Goal: Task Accomplishment & Management: Use online tool/utility

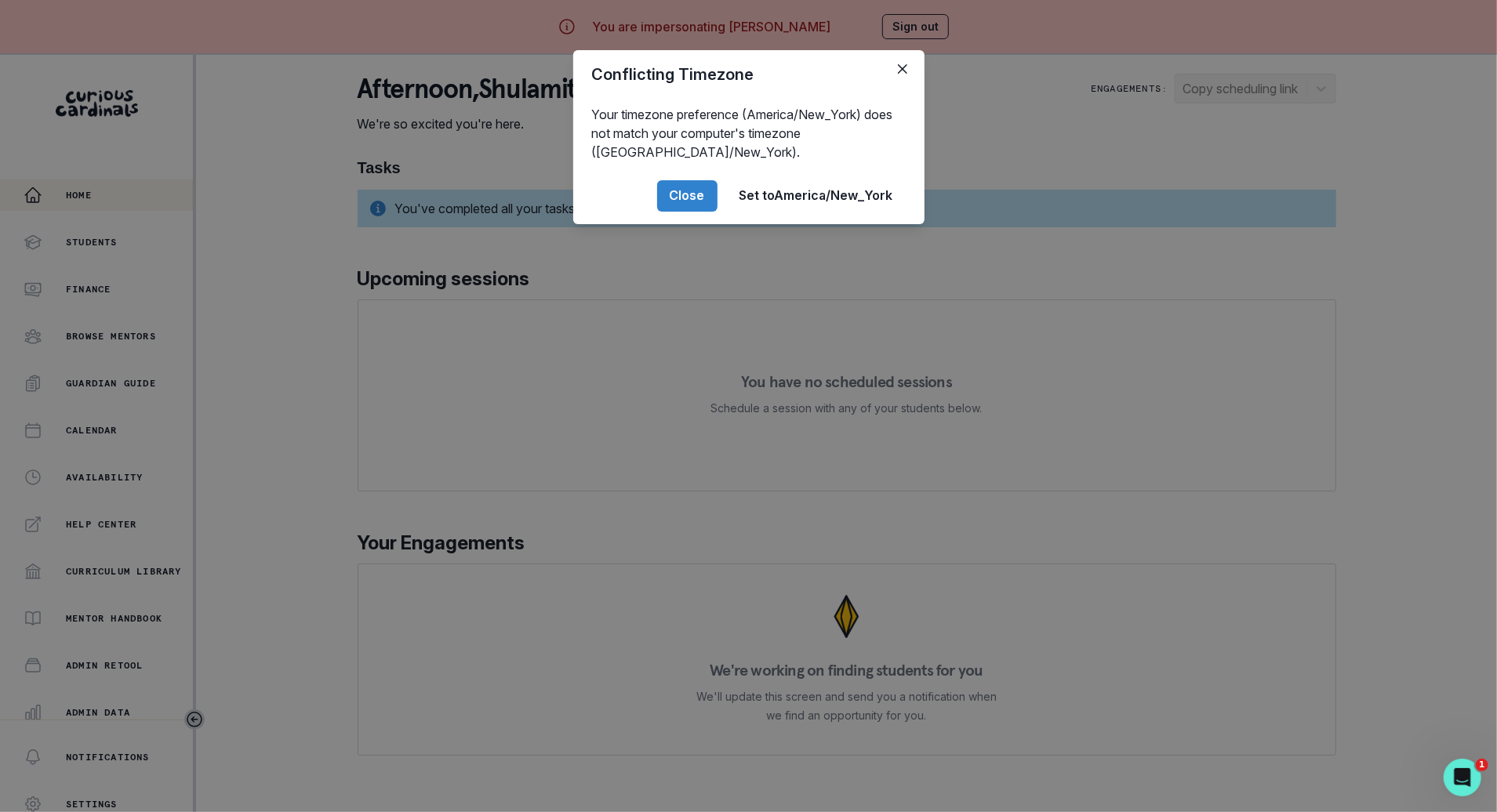
click at [895, 87] on header "Conflicting Timezone" at bounding box center [748, 74] width 351 height 48
click at [912, 76] on button "Close" at bounding box center [903, 69] width 26 height 26
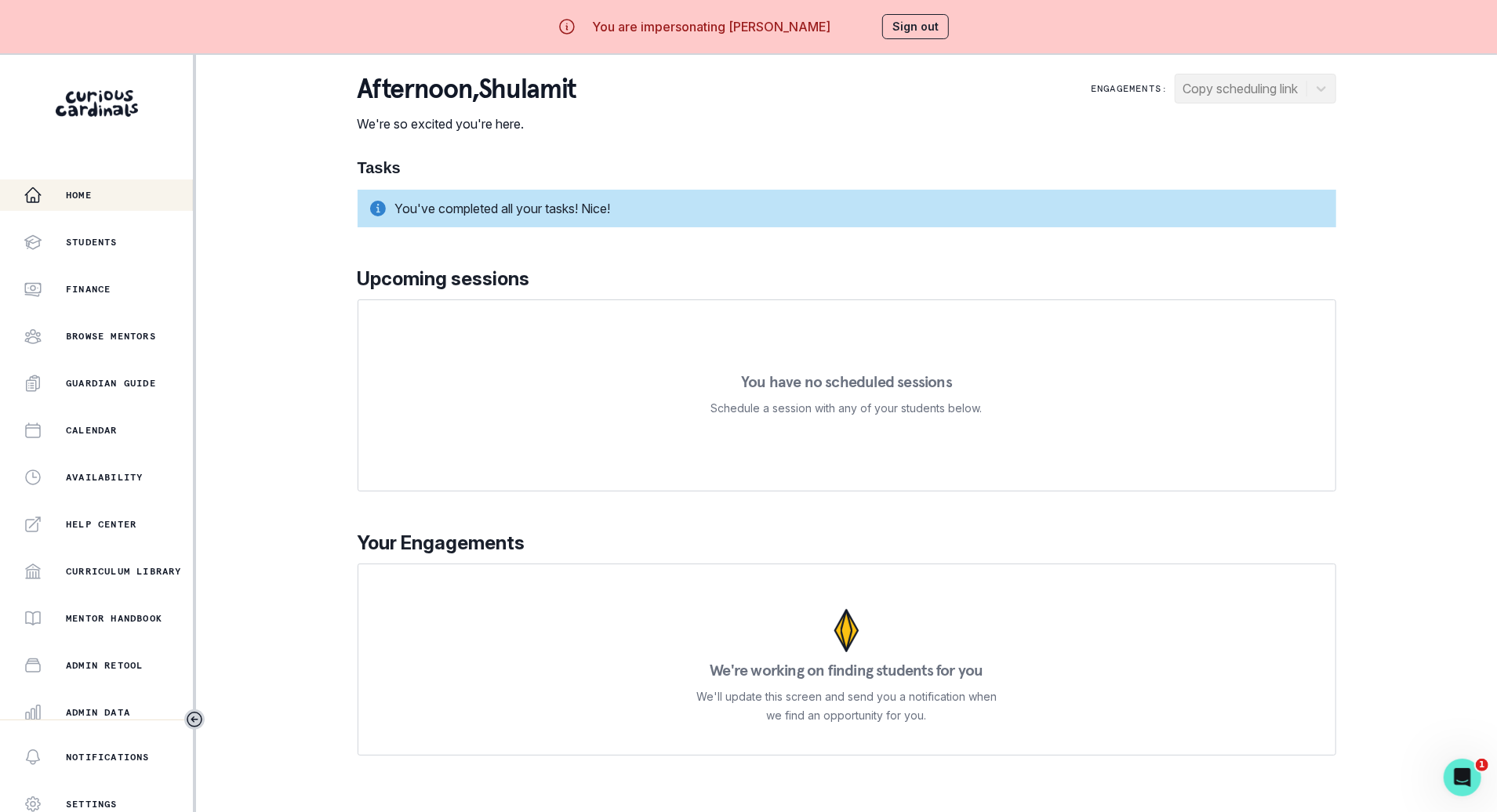
click at [920, 15] on button "Sign out" at bounding box center [916, 27] width 67 height 26
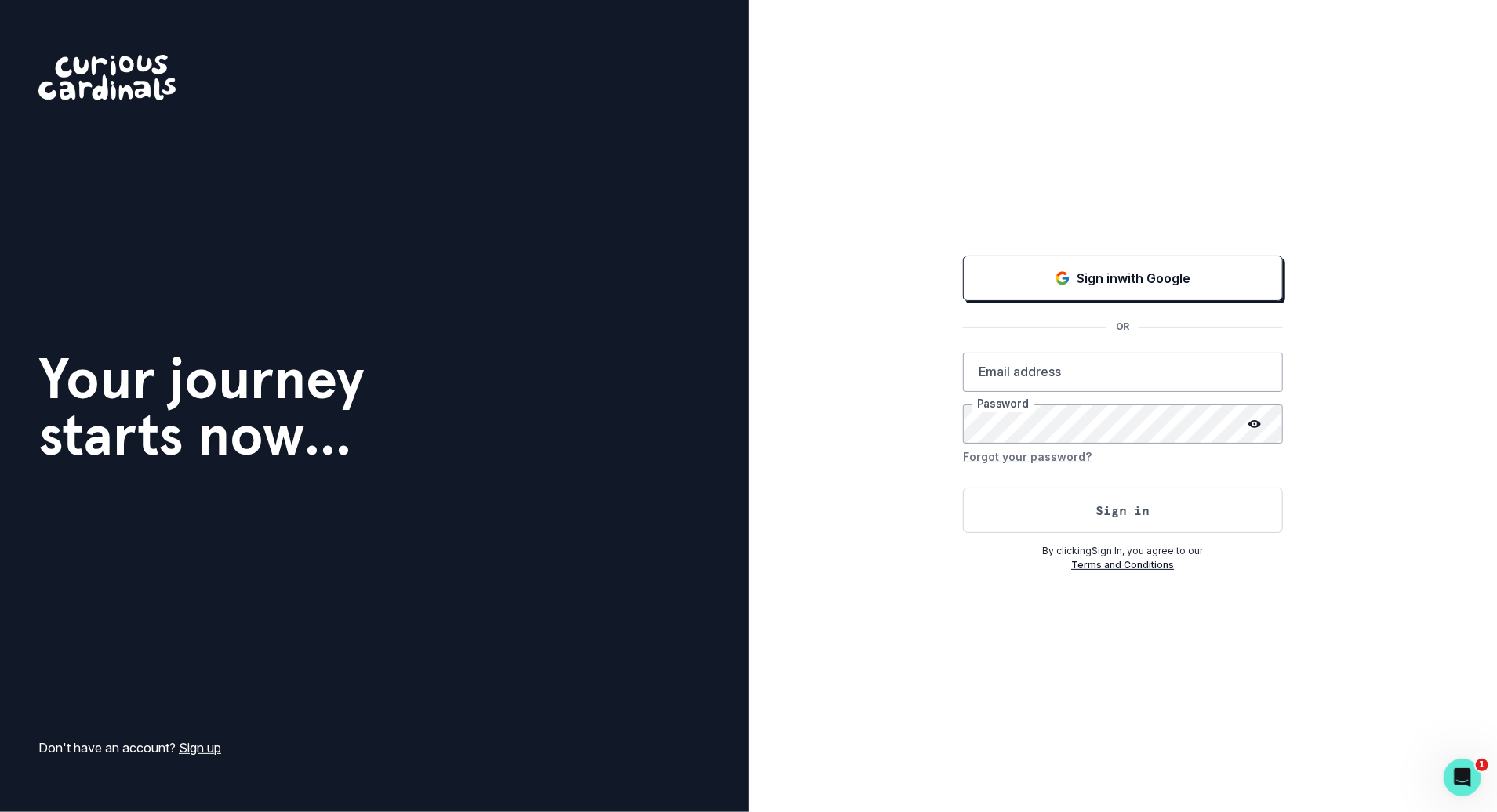
click at [1031, 307] on div "Sign in with Google OR Email address Password Forgot your password? Sign in By …" at bounding box center [1122, 412] width 320 height 319
click at [1038, 289] on button "Sign in with Google" at bounding box center [1122, 278] width 320 height 45
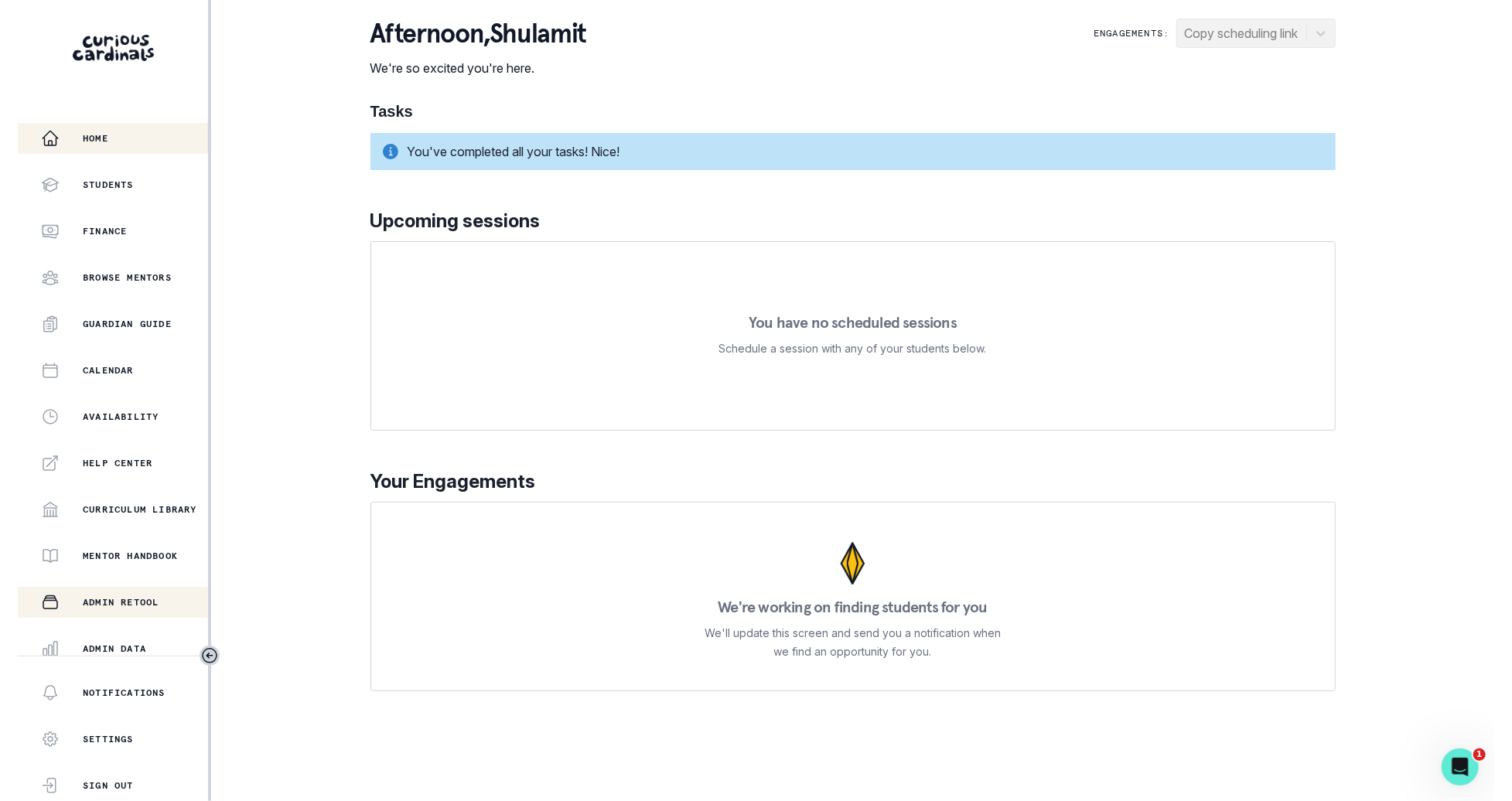
scroll to position [146, 0]
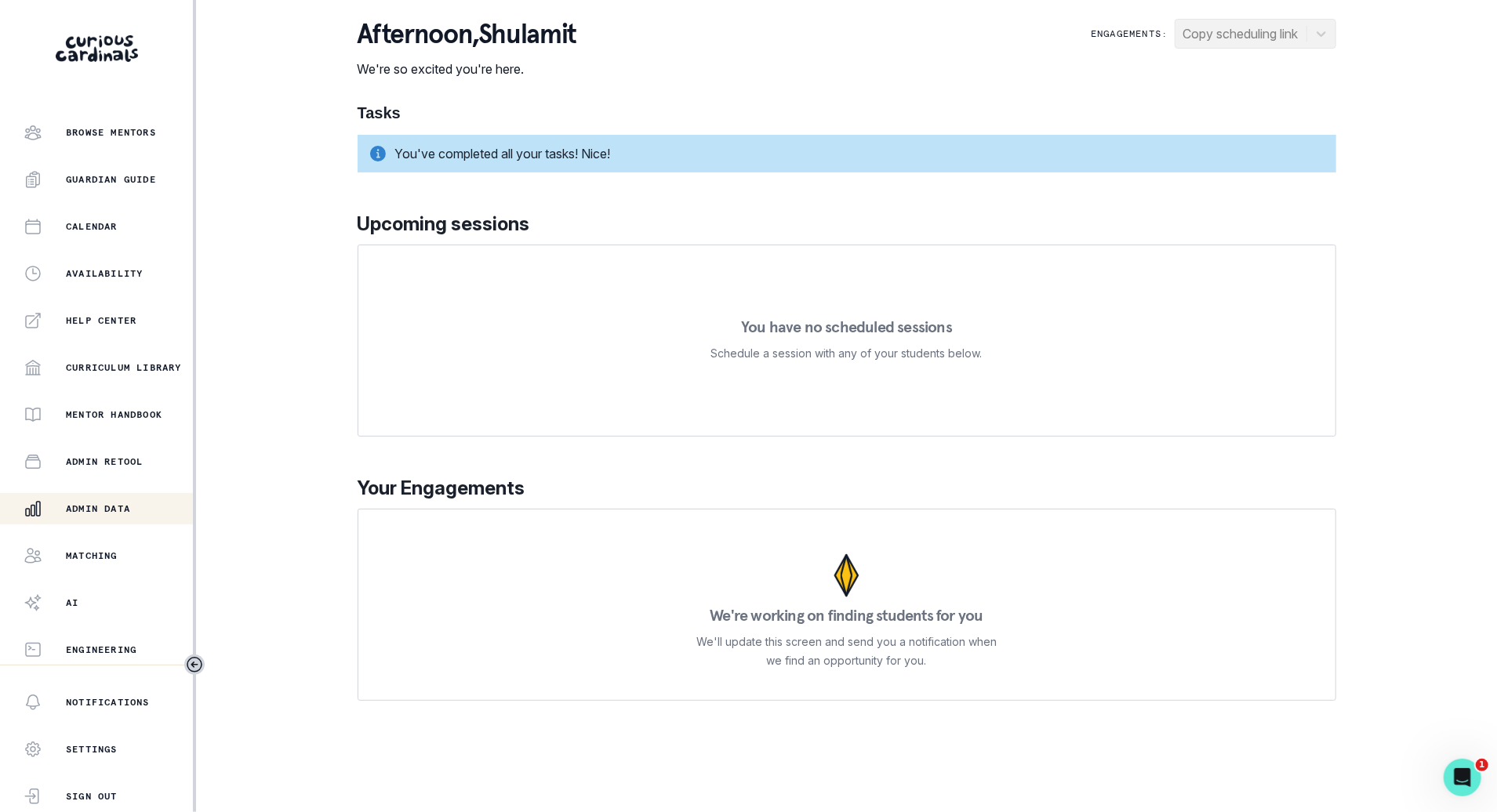
click at [139, 520] on button "Admin Data" at bounding box center [96, 509] width 193 height 31
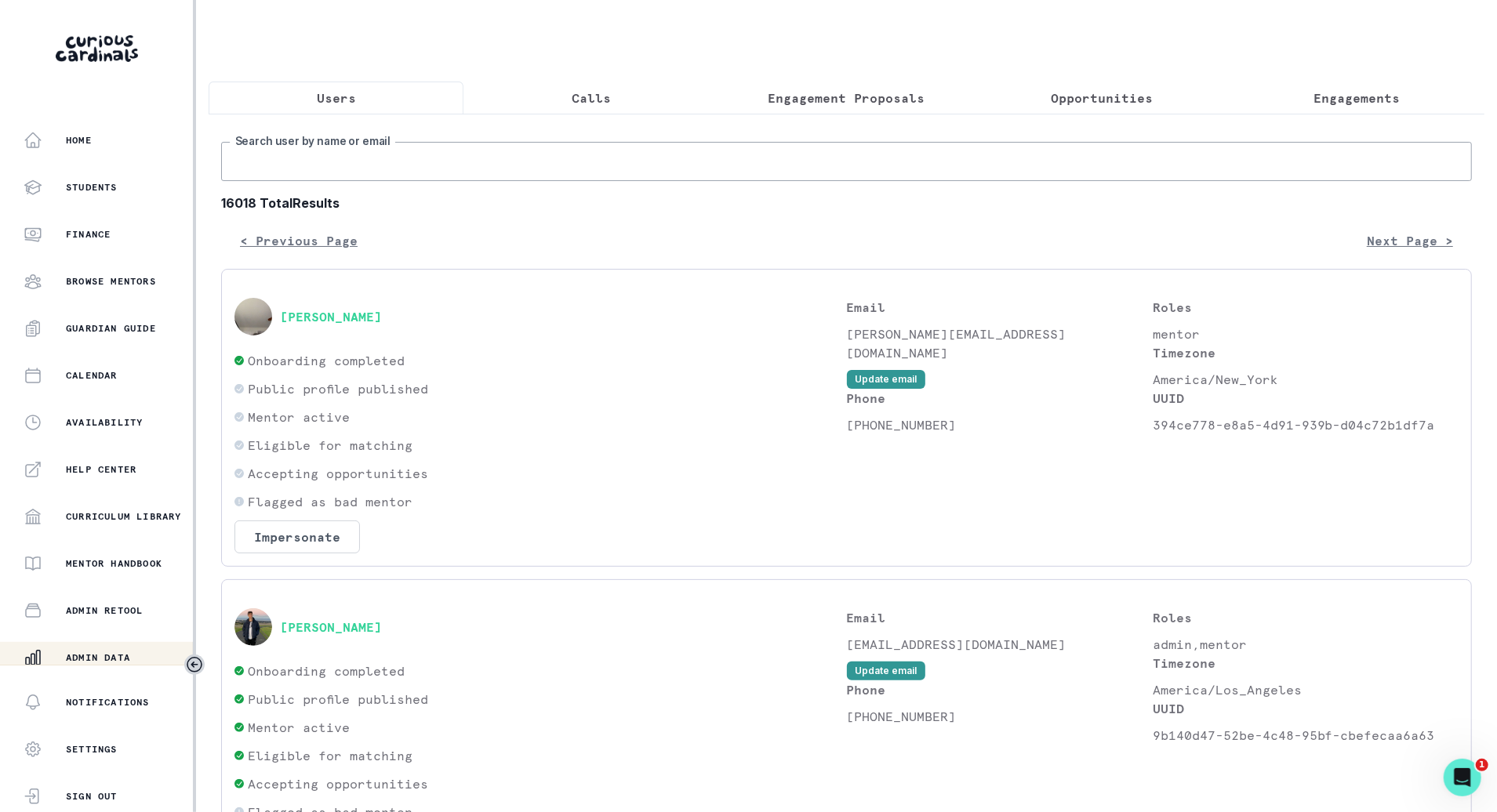
click at [628, 169] on input "Search user by name or email" at bounding box center [847, 161] width 1251 height 39
click at [512, 170] on input "Search user by name or email" at bounding box center [847, 161] width 1251 height 39
click at [488, 148] on input "Search user by name or email" at bounding box center [847, 161] width 1251 height 39
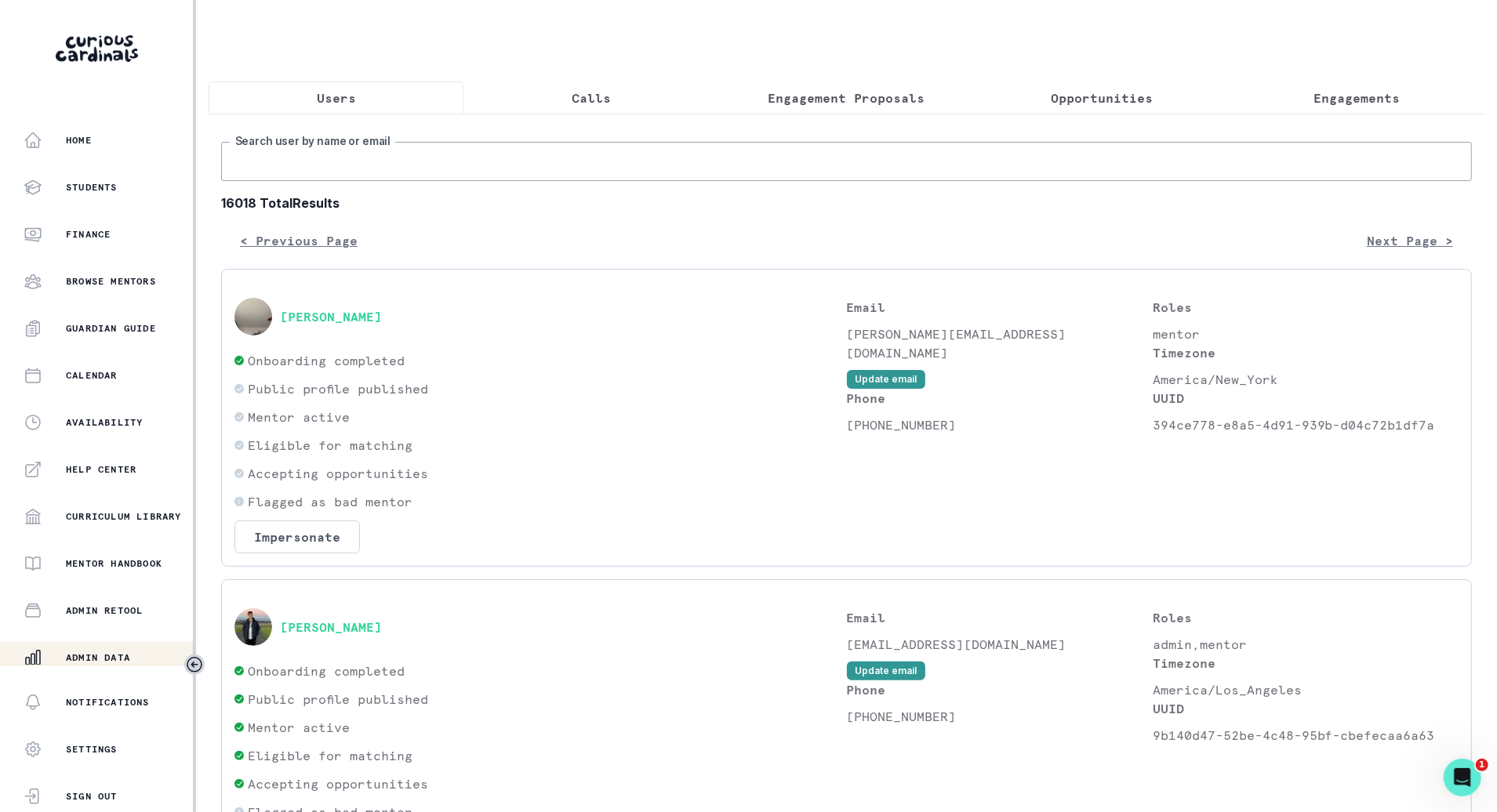
click at [478, 176] on input "Search user by name or email" at bounding box center [847, 161] width 1251 height 39
click at [474, 210] on b "16018 Total Results" at bounding box center [847, 203] width 1251 height 19
click at [488, 165] on input "Search user by name or email" at bounding box center [847, 161] width 1251 height 39
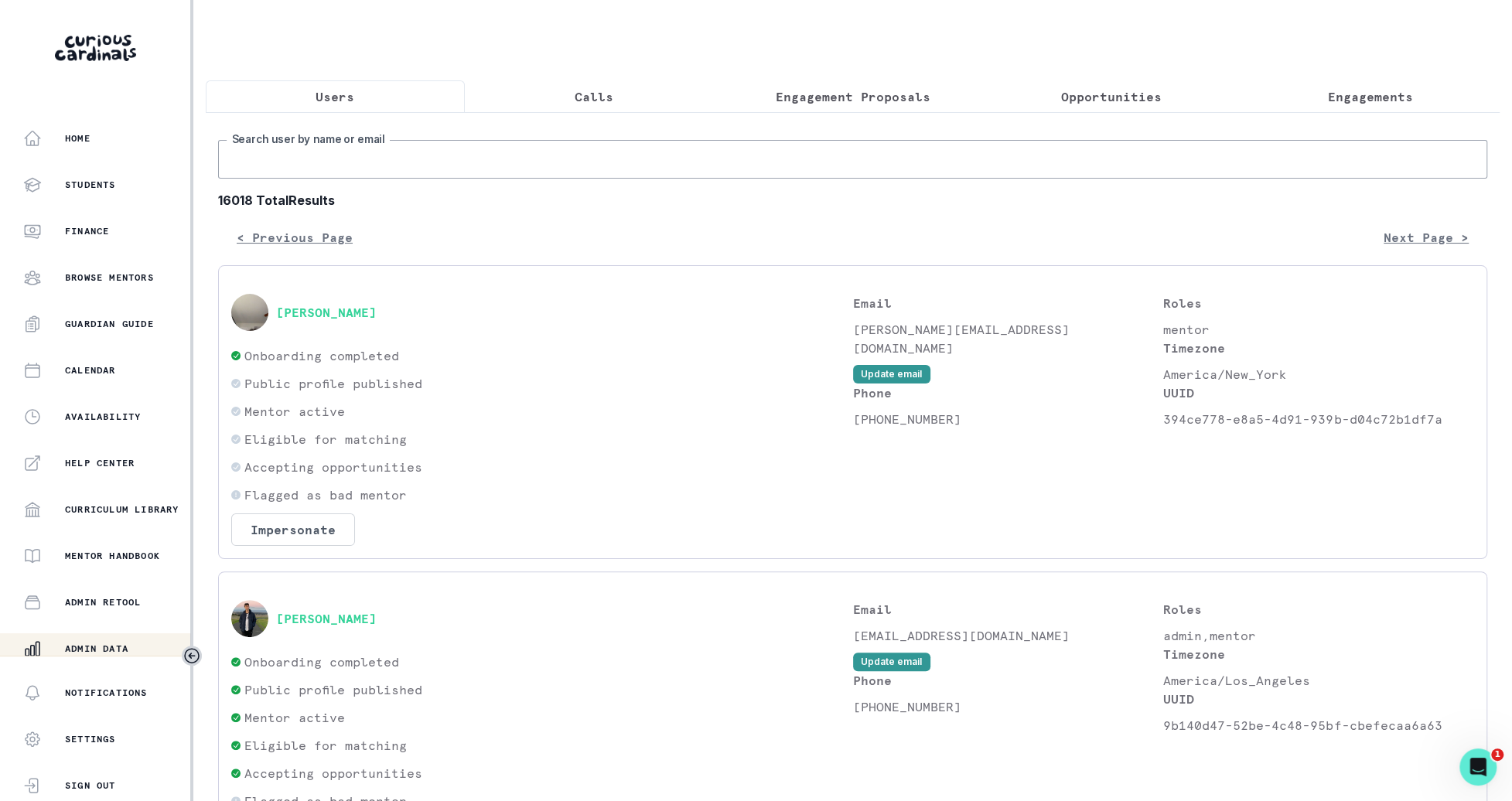
click at [1032, 148] on input "Search user by name or email" at bounding box center [853, 159] width 1269 height 39
click at [1369, 99] on p "Engagements" at bounding box center [1370, 96] width 85 height 18
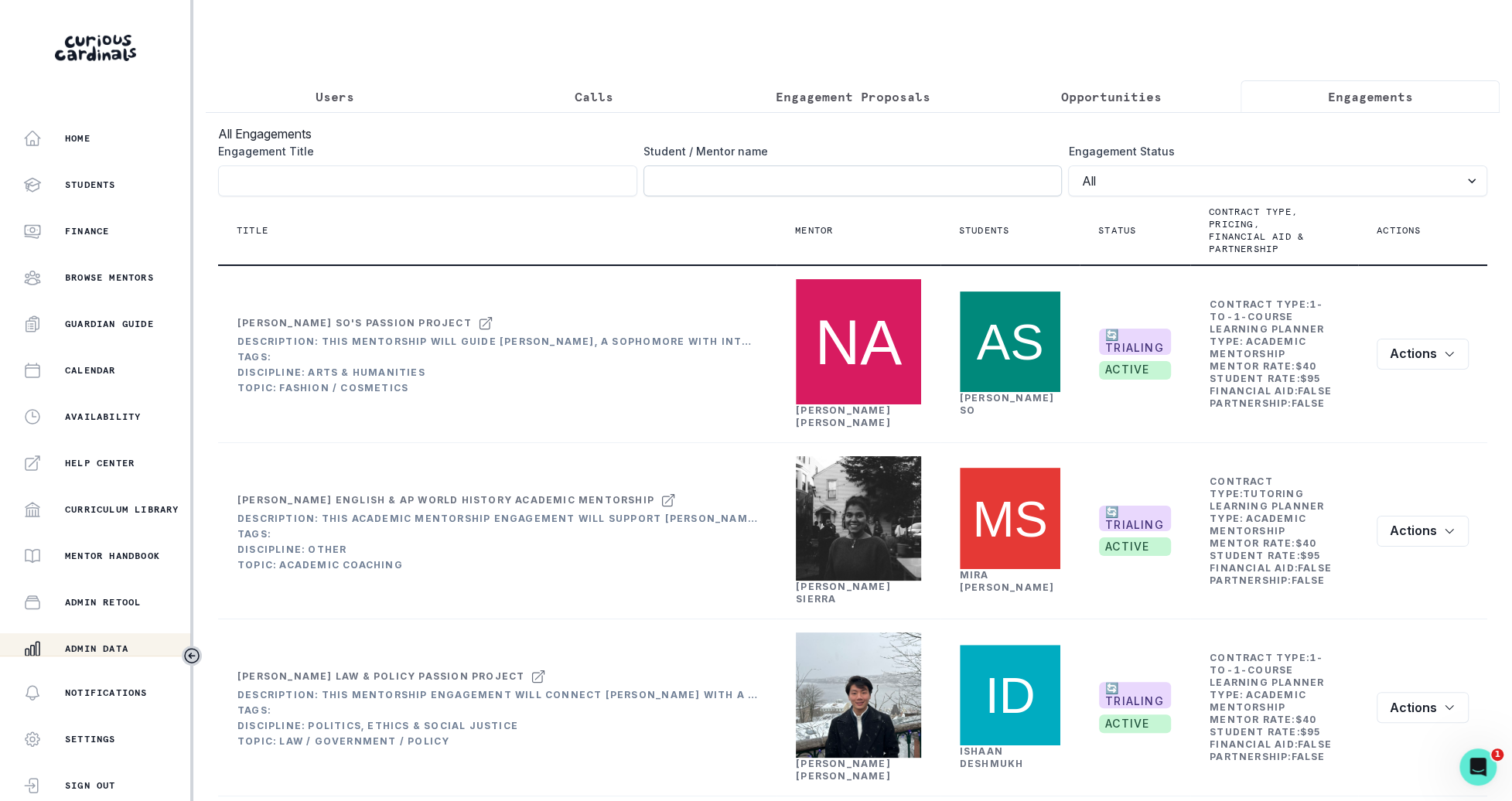
click at [916, 172] on input "Engagement Title" at bounding box center [853, 181] width 419 height 31
click button "submit" at bounding box center [0, 0] width 0 height 0
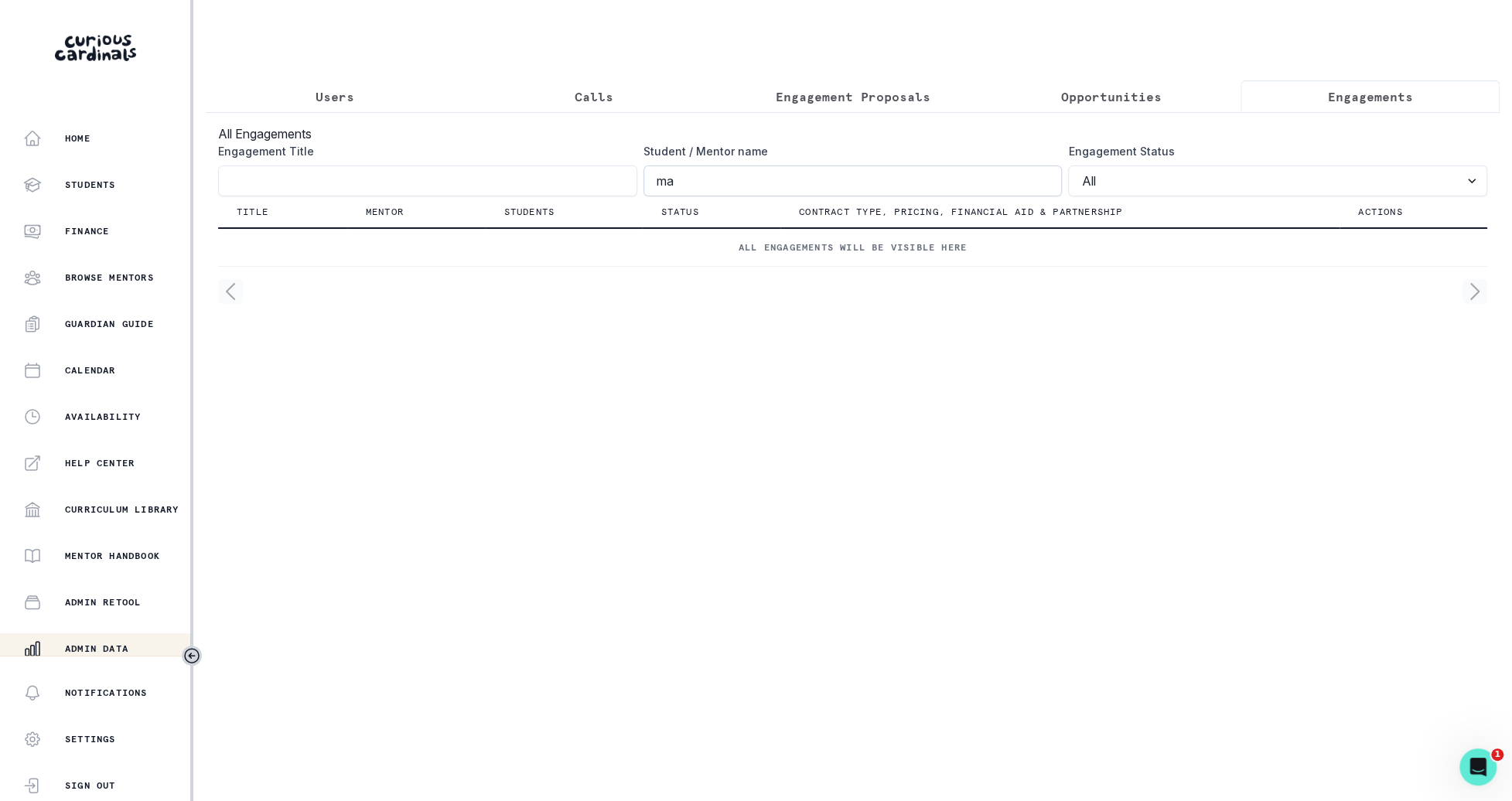
type input "m"
type input "[PERSON_NAME]"
click button "submit" at bounding box center [0, 0] width 0 height 0
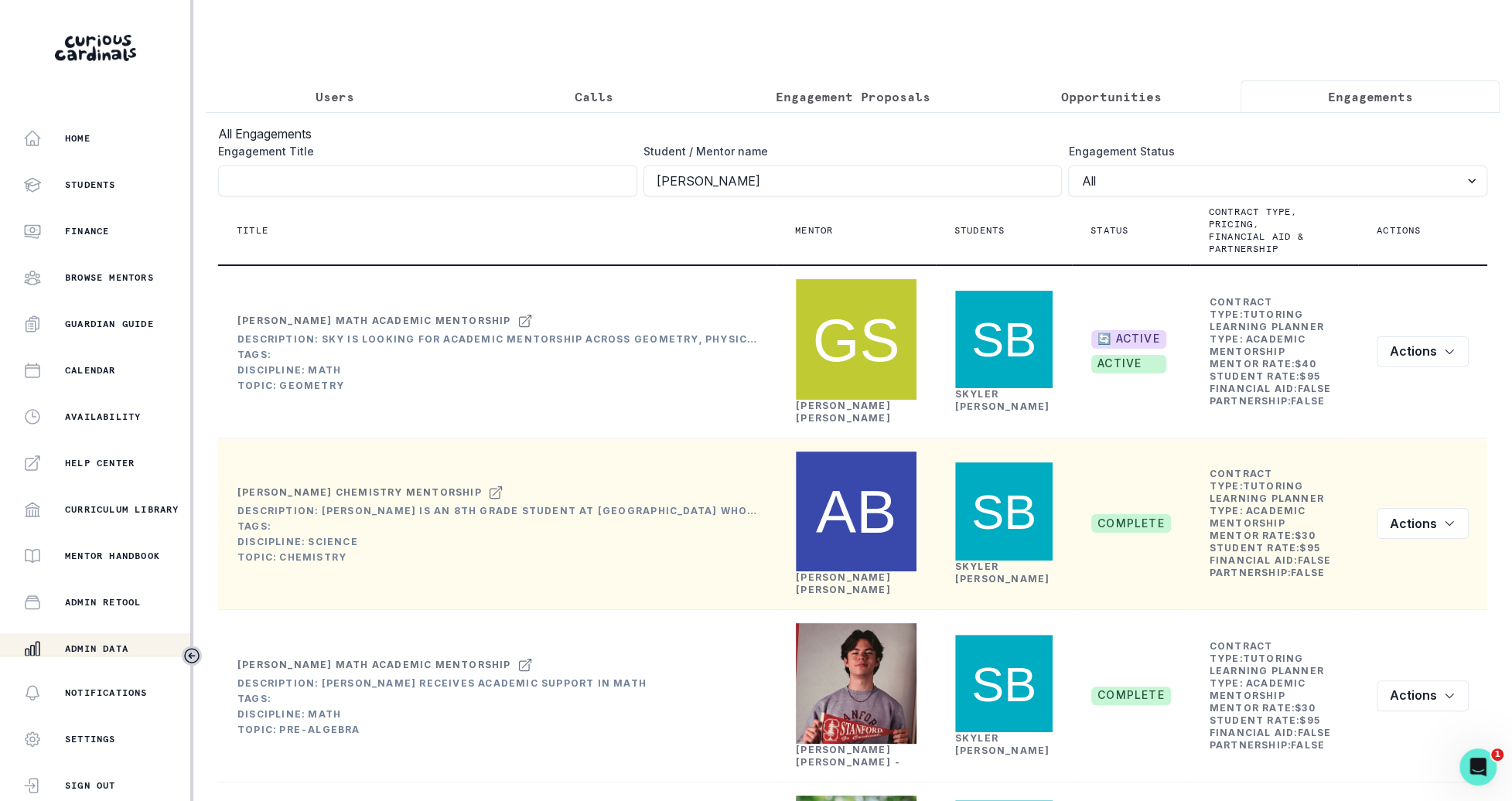
scroll to position [169, 0]
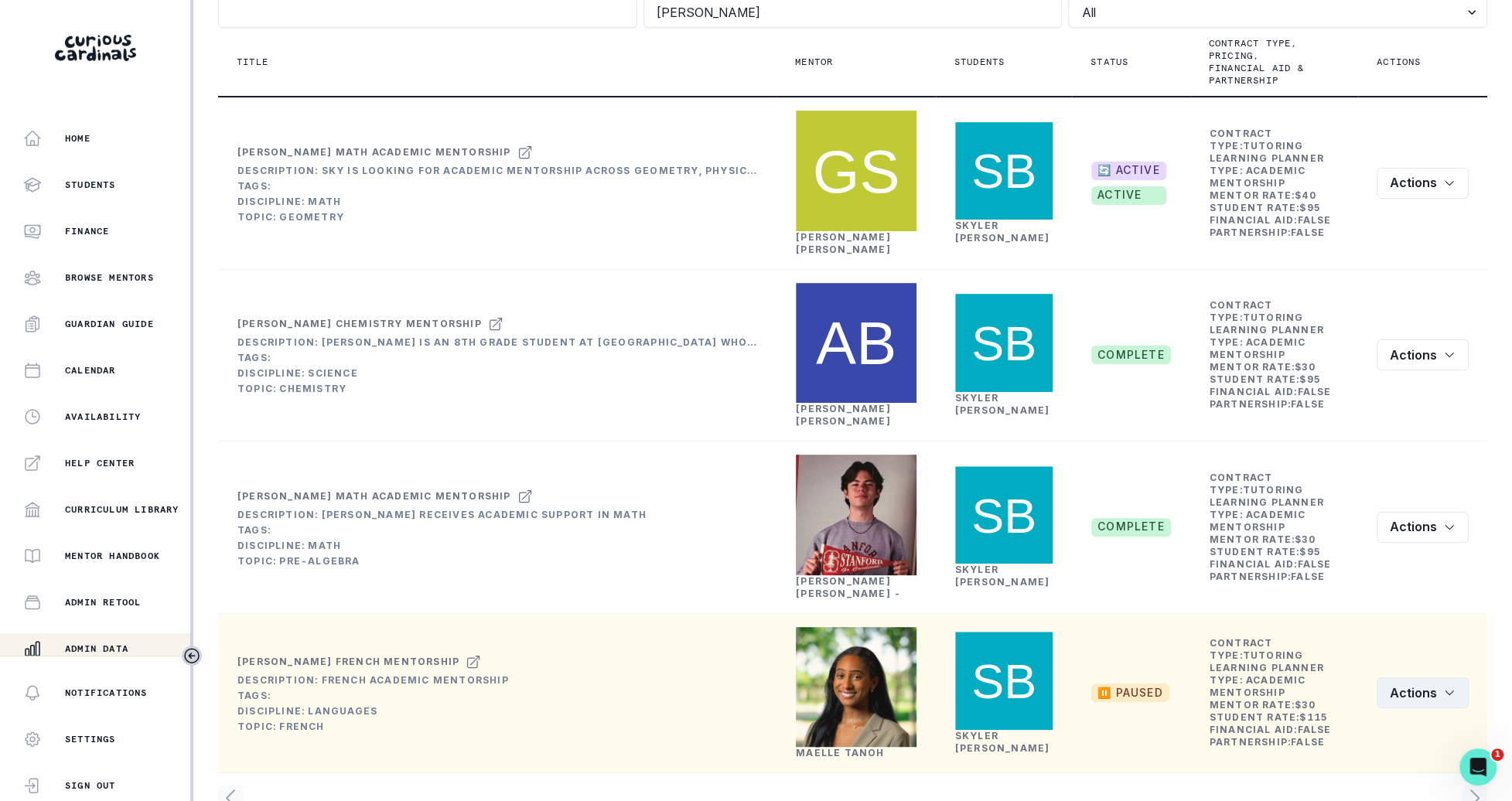
click at [1447, 687] on icon "row menu" at bounding box center [1449, 692] width 13 height 13
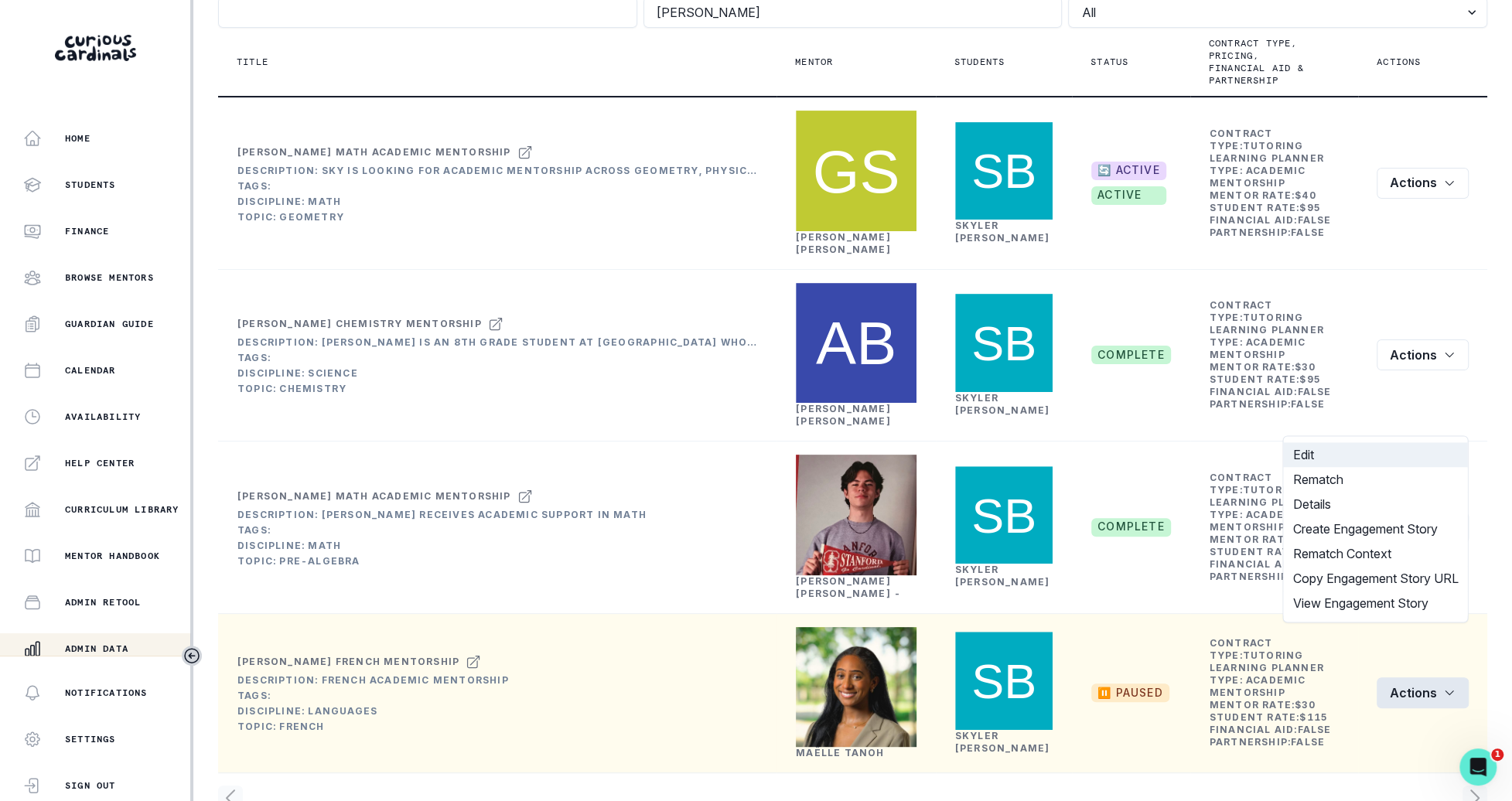
click at [1367, 448] on button "Edit" at bounding box center [1375, 455] width 184 height 25
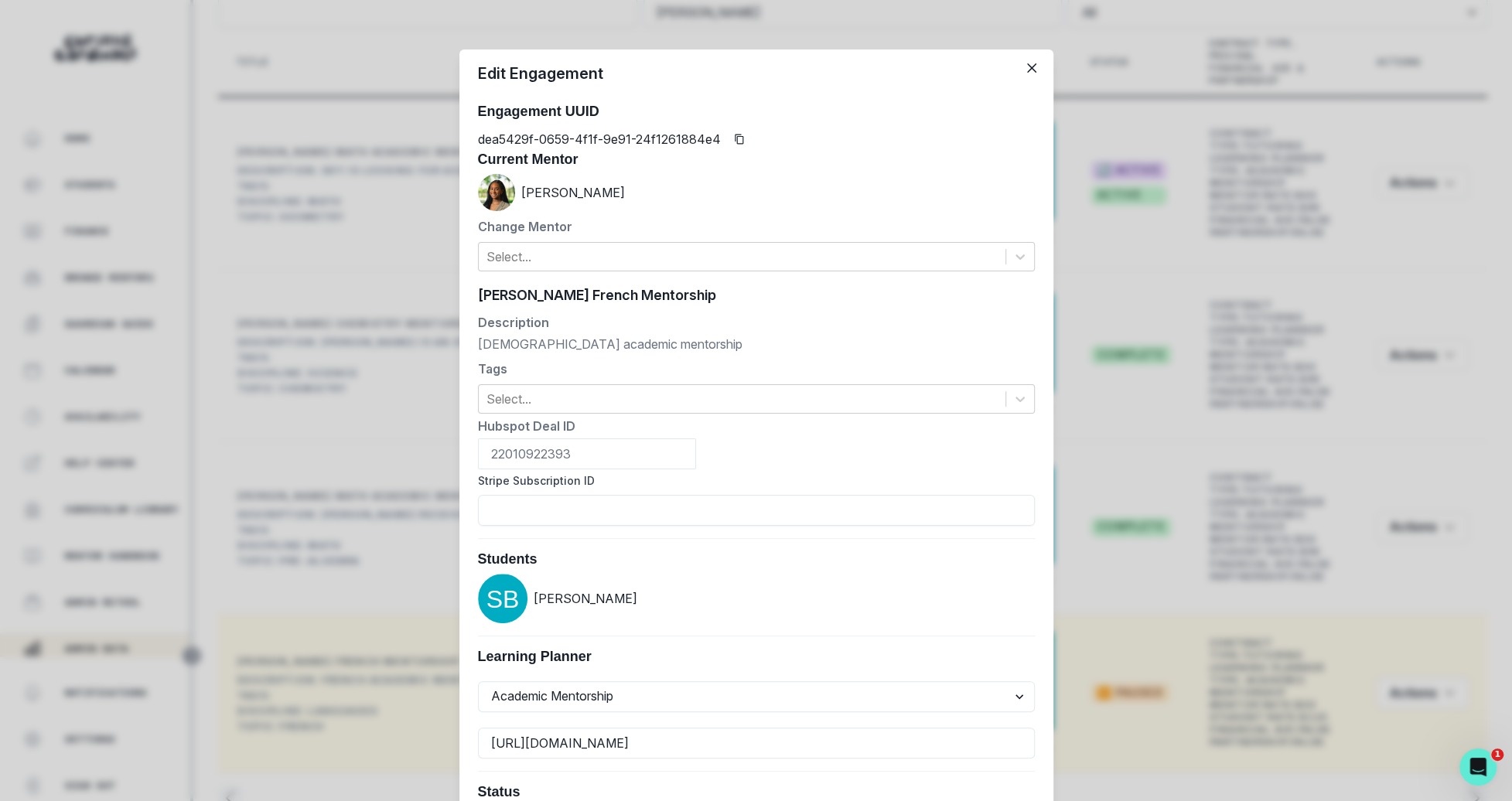
scroll to position [635, 0]
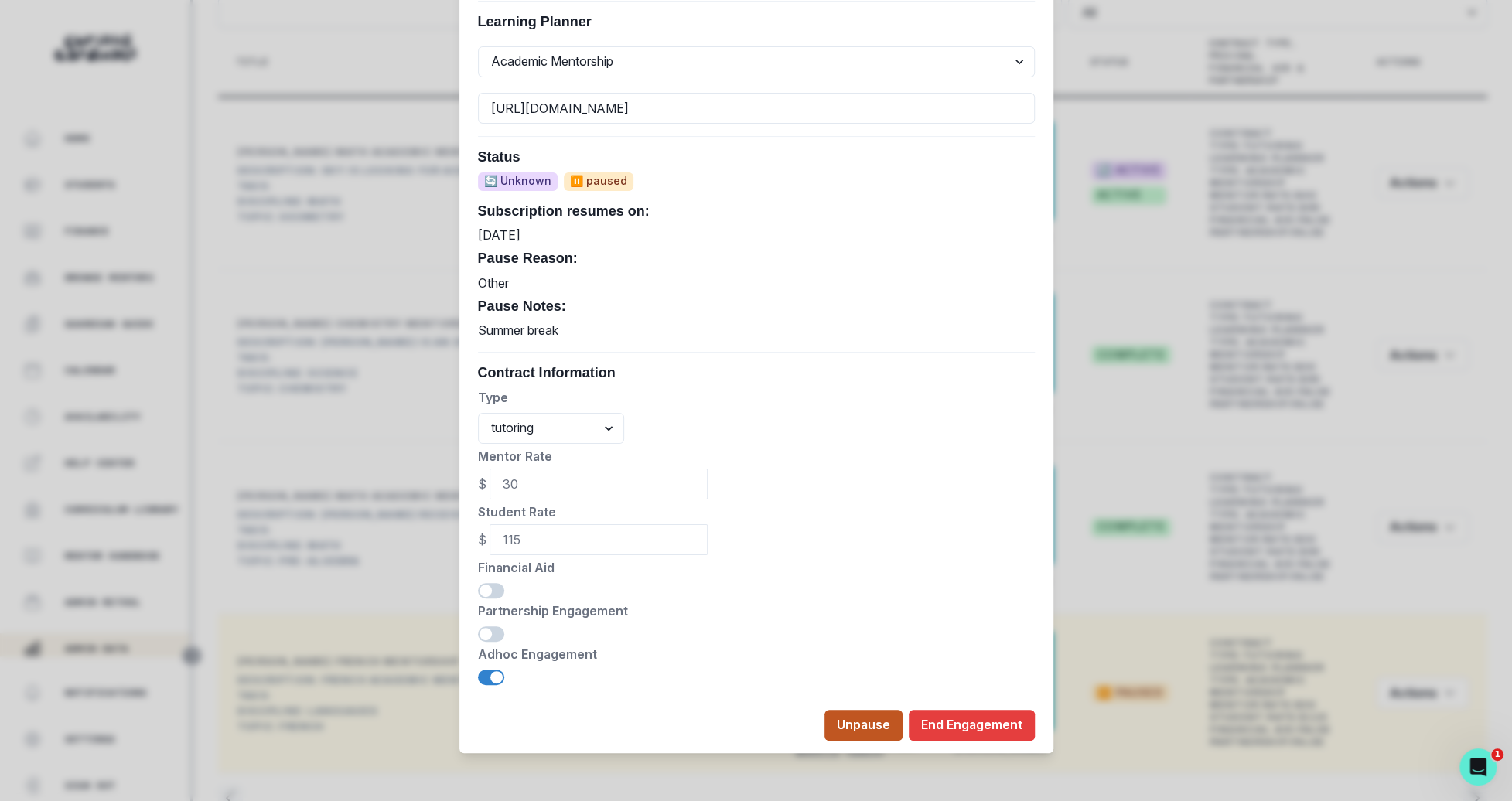
click at [839, 731] on button "Unpause" at bounding box center [863, 725] width 79 height 31
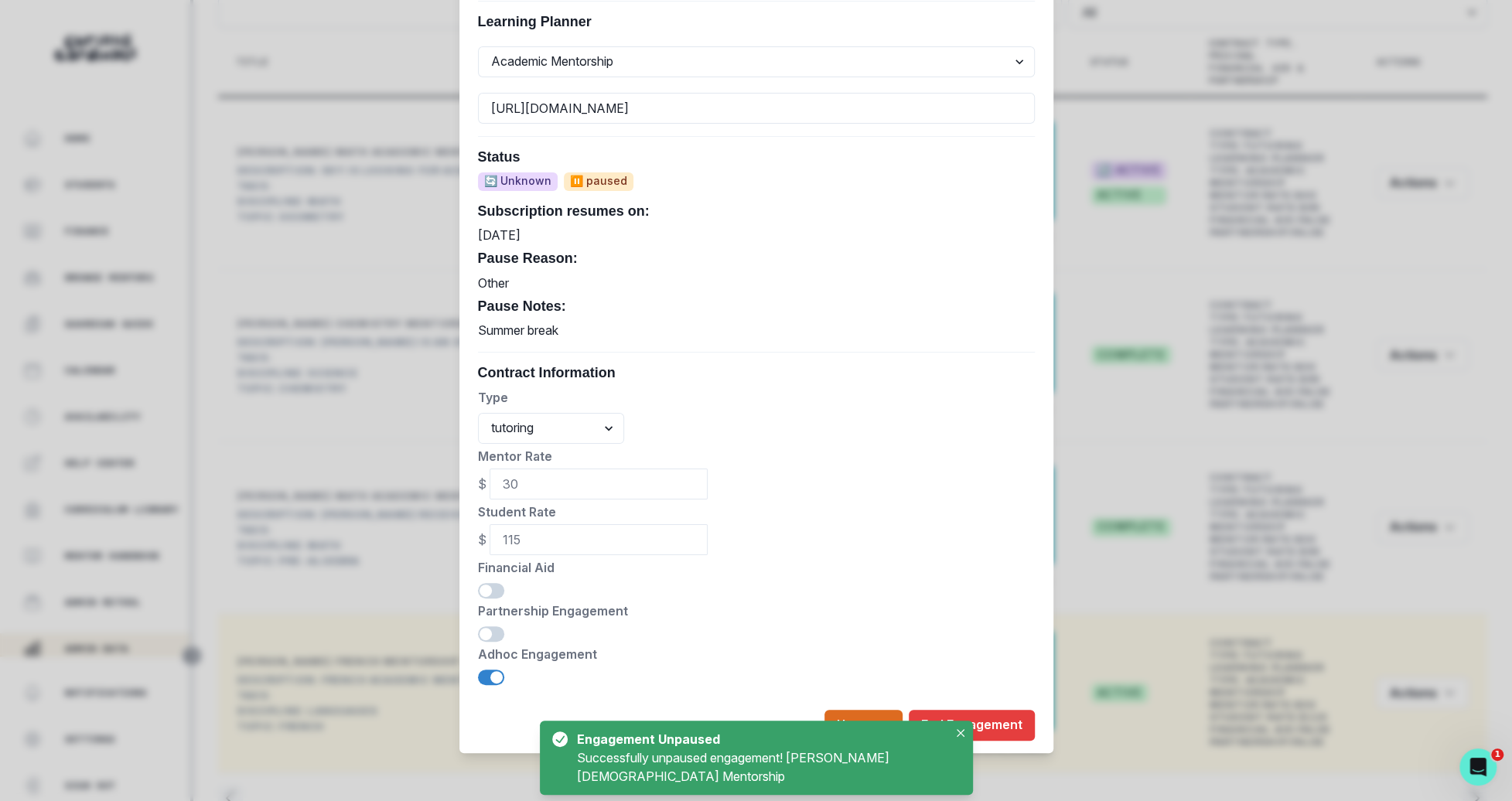
click at [1084, 592] on div "Edit Engagement Engagement UUID dea5429f-0659-4f1f-9e91-24f1261884e4 Current Me…" at bounding box center [756, 400] width 1512 height 801
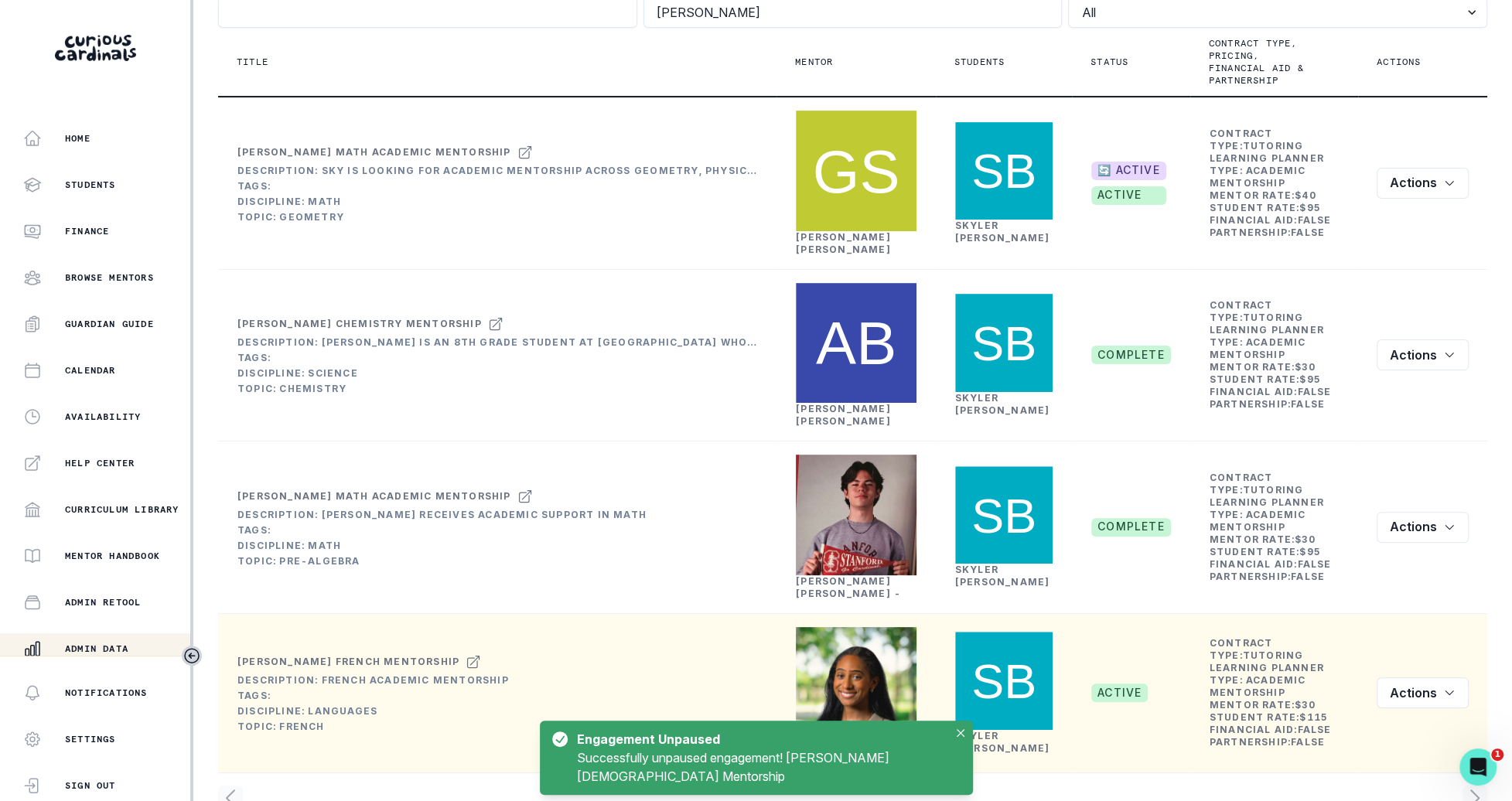
scroll to position [0, 0]
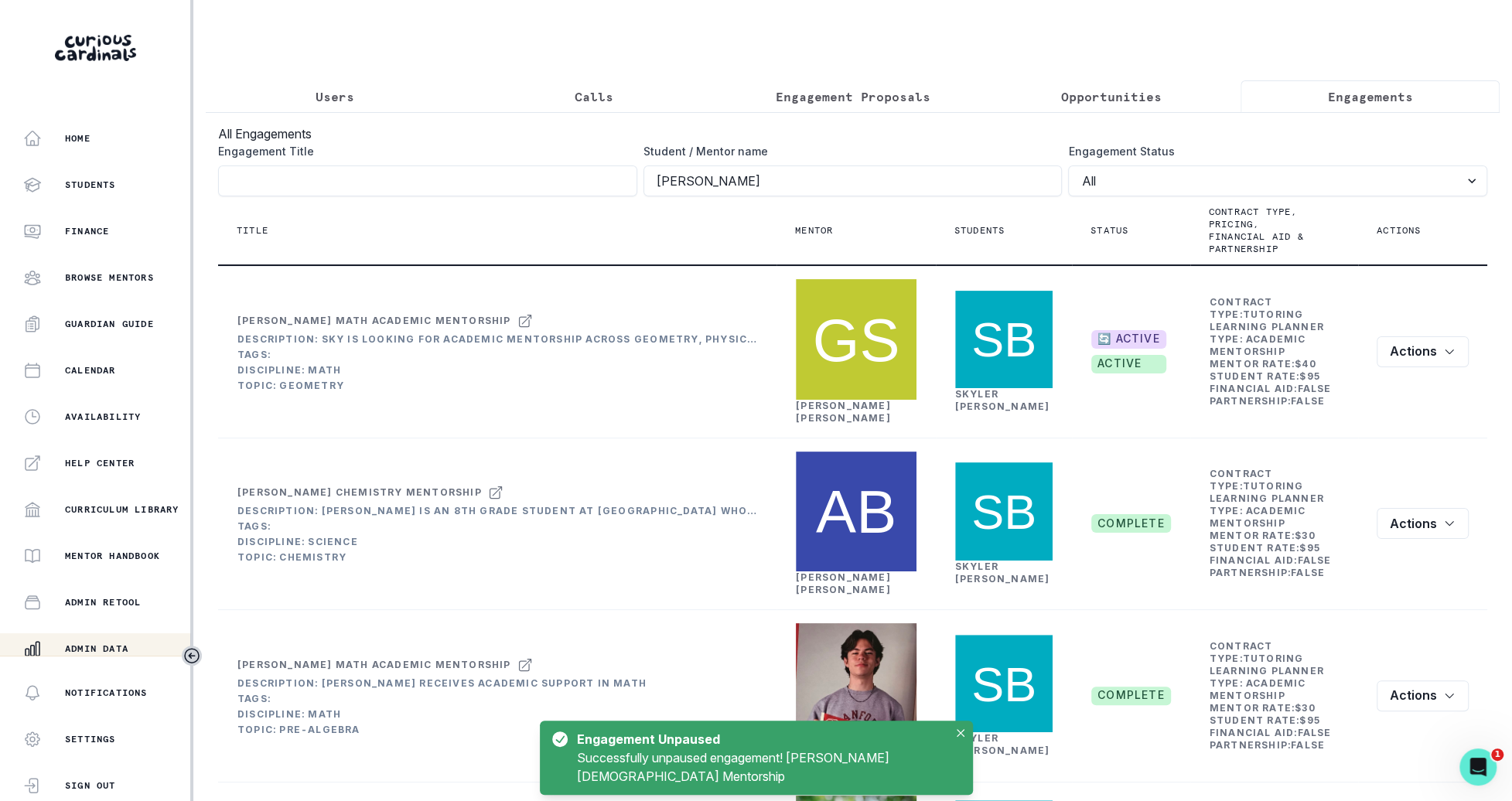
click at [357, 99] on button "Users" at bounding box center [335, 96] width 259 height 32
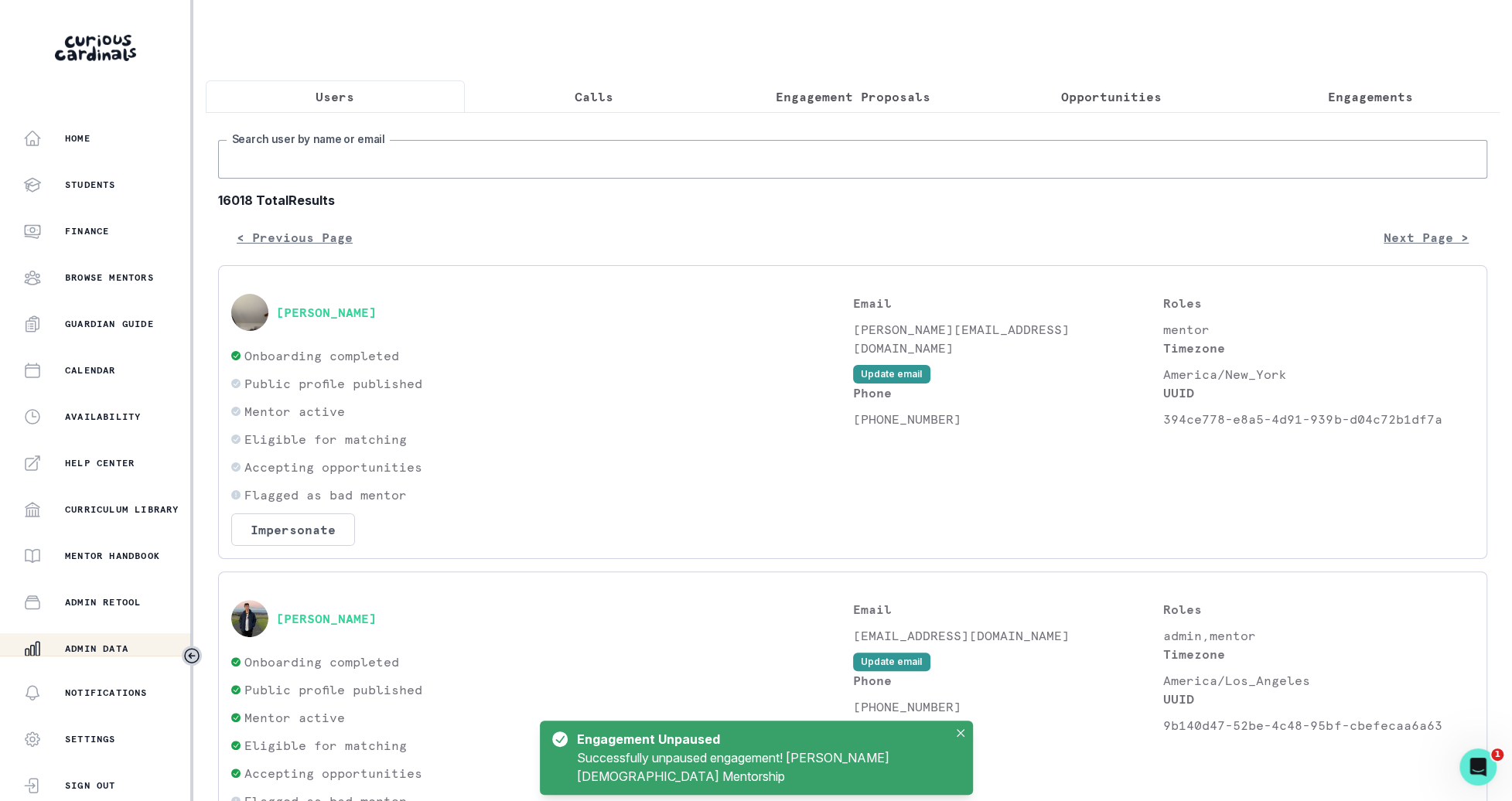
click at [382, 158] on input "Search user by name or email" at bounding box center [853, 159] width 1269 height 39
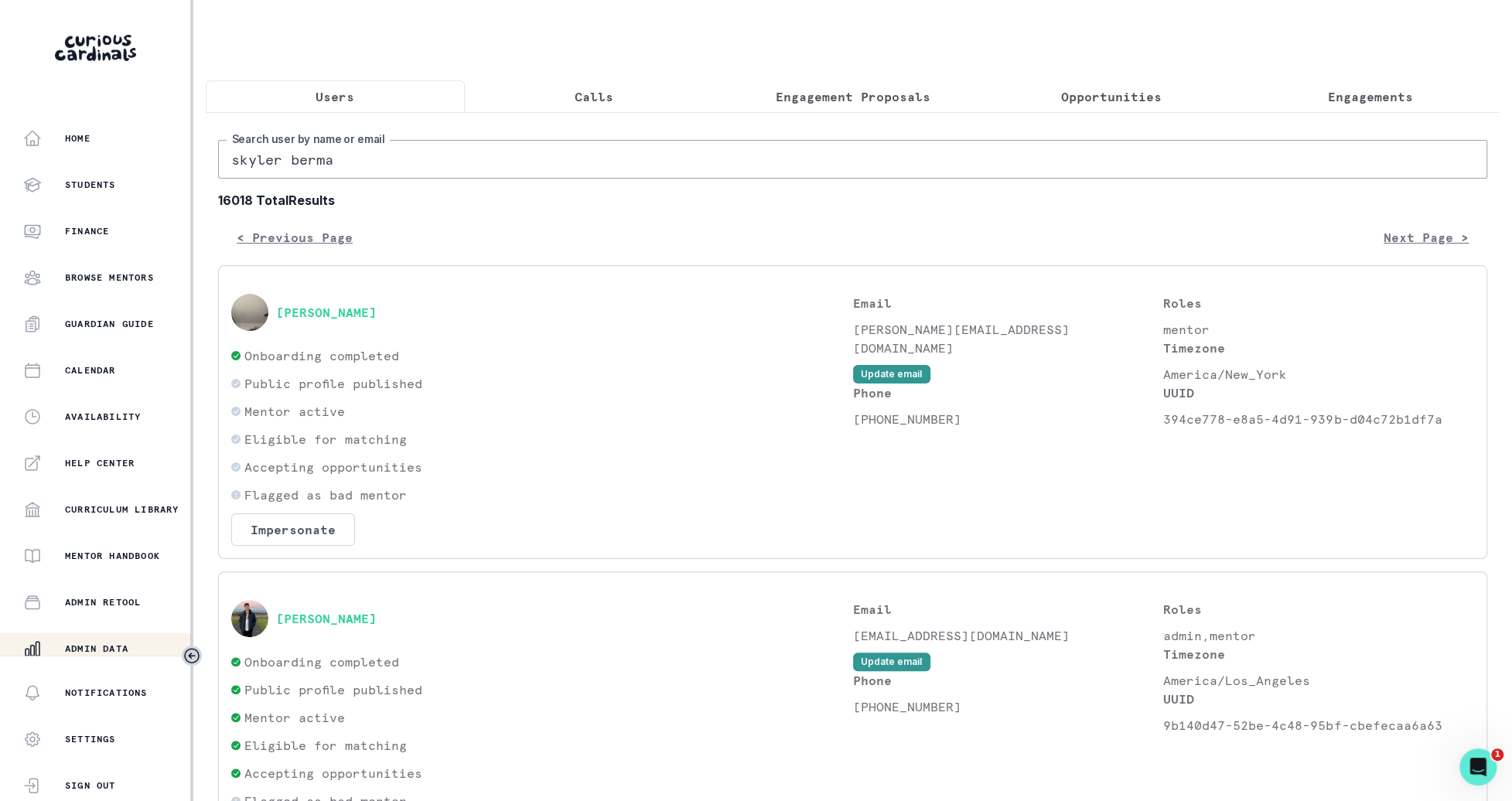
type input "[PERSON_NAME]"
